Goal: Information Seeking & Learning: Learn about a topic

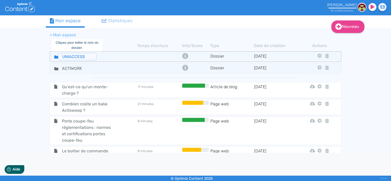
click at [69, 56] on input "UNIACCESS" at bounding box center [77, 56] width 38 height 7
click at [109, 47] on th "Nom" at bounding box center [93, 46] width 87 height 6
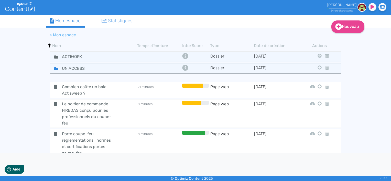
click at [108, 67] on div "UNIACCESS" at bounding box center [93, 68] width 86 height 7
click at [109, 70] on div "UNIACCESS" at bounding box center [93, 68] width 86 height 7
drag, startPoint x: 123, startPoint y: 68, endPoint x: 123, endPoint y: 70, distance: 2.6
click at [123, 70] on div "UNIACCESS" at bounding box center [93, 68] width 86 height 7
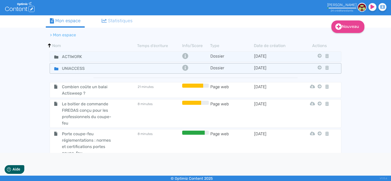
click at [53, 70] on fa-icon at bounding box center [54, 68] width 8 height 7
click at [225, 70] on td "Dossier" at bounding box center [232, 68] width 44 height 7
click at [184, 65] on icon at bounding box center [185, 68] width 6 height 6
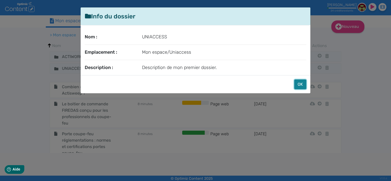
click at [304, 82] on button "OK" at bounding box center [300, 85] width 12 height 10
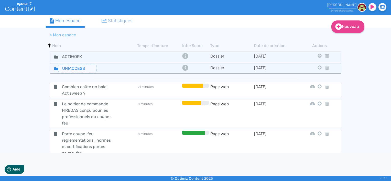
click at [95, 69] on input "UNIACCESS" at bounding box center [77, 68] width 38 height 7
click at [111, 69] on div "UNIACCESS" at bounding box center [93, 68] width 86 height 7
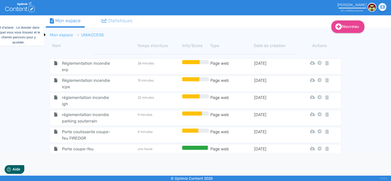
click at [64, 33] on link "Mon espace" at bounding box center [61, 34] width 23 height 5
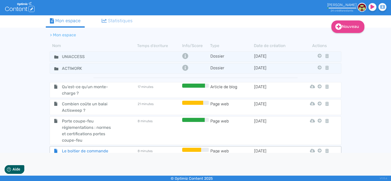
click at [87, 151] on span "Le boitier de commande FIREDAS conçu pour les professionnels du coupe-feu" at bounding box center [87, 161] width 58 height 26
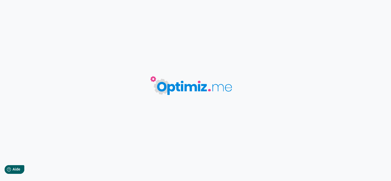
type input "Le boitier de commande FIREDAS conçu pour les professionnels du coupe-feu"
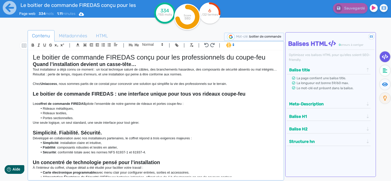
click at [118, 57] on h1 "Le boitier de commande FIREDAS conçu pour les professionnels du coupe-feu" at bounding box center [156, 57] width 246 height 8
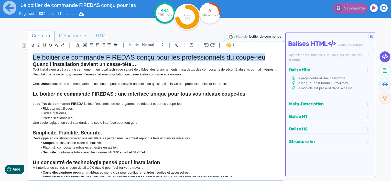
click at [118, 57] on h1 "Le boitier de commande FIREDAS conçu pour les professionnels du coupe-feu" at bounding box center [156, 57] width 246 height 8
copy h1 "Le boitier de commande FIREDAS conçu pour les professionnels du coupe-feu"
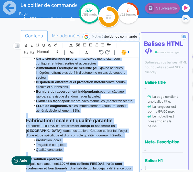
scroll to position [208, 0]
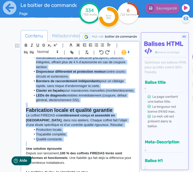
drag, startPoint x: 25, startPoint y: 94, endPoint x: 106, endPoint y: 141, distance: 93.8
click at [106, 141] on div "Le boitier de commande FIREDAS conçu pour les professionnels du coupe-feu Quand…" at bounding box center [80, 118] width 116 height 120
copy div "Lore ipsumdolorsi a cons adipi el seddoe : te incid utlaboree dolore ma aliqua,…"
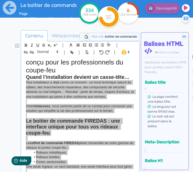
scroll to position [0, 0]
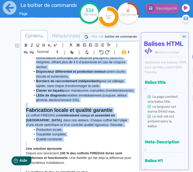
click at [84, 130] on li "Production locale," at bounding box center [83, 129] width 104 height 5
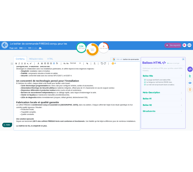
scroll to position [87, 0]
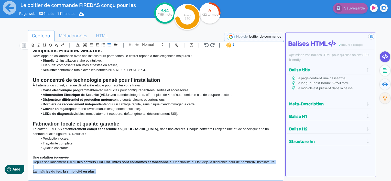
drag, startPoint x: 33, startPoint y: 158, endPoint x: 99, endPoint y: 176, distance: 67.9
click at [99, 176] on div "Le boitier de commande FIREDAS conçu pour les professionnels du coupe-feu Quand…" at bounding box center [156, 113] width 254 height 127
copy div "Depuis son lancement, 100 % des coffrets FIREDAS livrés sont conformes et fonct…"
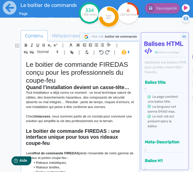
scroll to position [0, 0]
click at [90, 69] on h1 "Le boitier de commande FIREDAS conçu pour les professionnels du coupe-feu" at bounding box center [80, 73] width 108 height 24
click at [66, 72] on h1 "Le boitier de commande FIREDAS conçu pour les professionnels du coupe-feu" at bounding box center [80, 73] width 108 height 24
click at [62, 90] on strong "Quand l’installation devient un casse-tête…" at bounding box center [77, 87] width 103 height 6
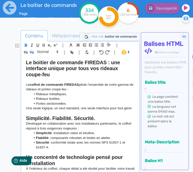
scroll to position [69, 0]
click at [84, 121] on strong "Simplicité. Fiabilité. Sécurité." at bounding box center [60, 118] width 69 height 6
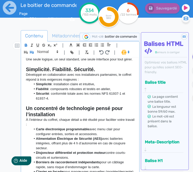
scroll to position [123, 0]
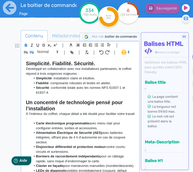
click at [60, 112] on h2 "Un concentré de technologie pensé pour l’installation" at bounding box center [80, 106] width 108 height 12
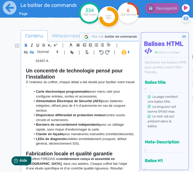
scroll to position [184, 0]
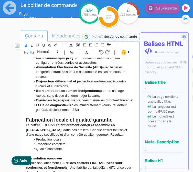
click at [96, 132] on strong "entièrement conçu et assemblé en [GEOGRAPHIC_DATA]" at bounding box center [71, 127] width 90 height 8
click at [97, 123] on strong "Fabrication locale et qualité garantie" at bounding box center [69, 120] width 86 height 6
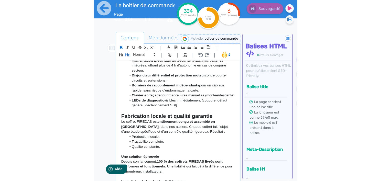
scroll to position [208, 0]
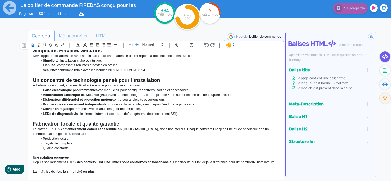
click at [62, 156] on strong "Une solution éprouvée" at bounding box center [51, 158] width 36 height 4
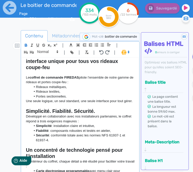
scroll to position [87, 0]
